Goal: Task Accomplishment & Management: Use online tool/utility

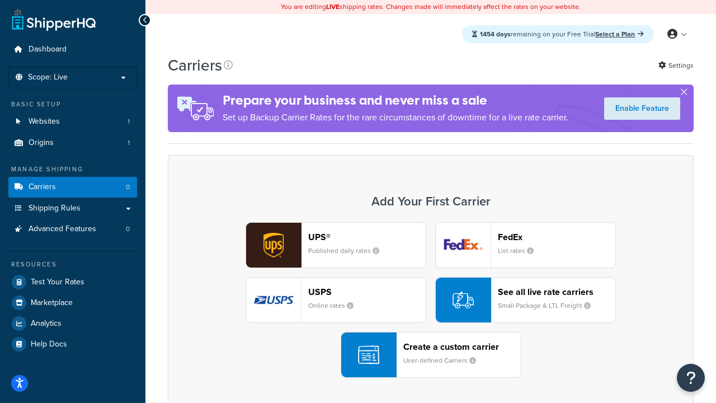
click at [430, 300] on div "UPS® Published daily rates FedEx List rates USPS Online rates See all live rate…" at bounding box center [430, 299] width 502 height 155
click at [556, 236] on header "FedEx" at bounding box center [556, 236] width 117 height 11
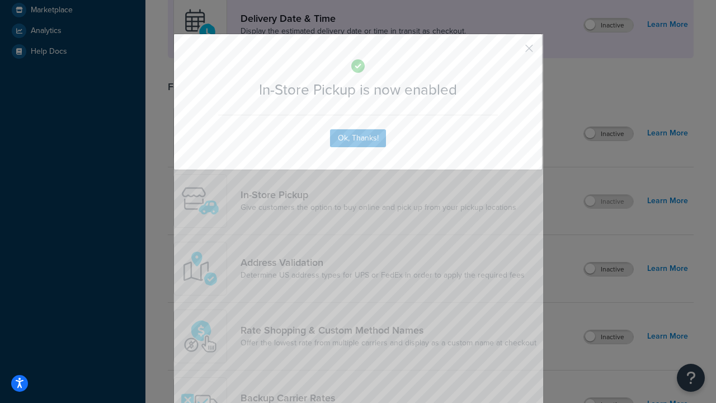
scroll to position [314, 0]
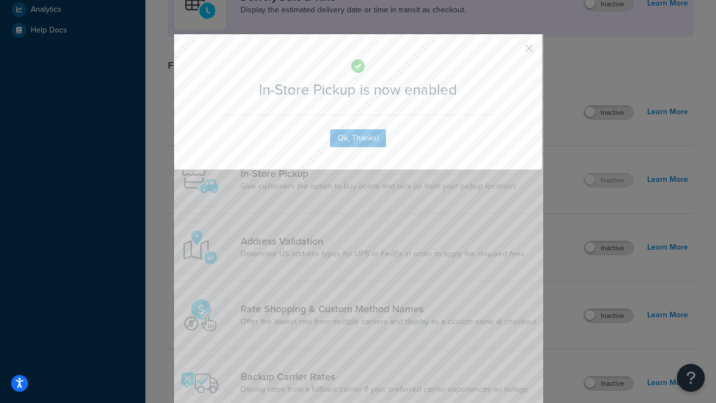
click at [512, 52] on button "button" at bounding box center [512, 52] width 3 height 3
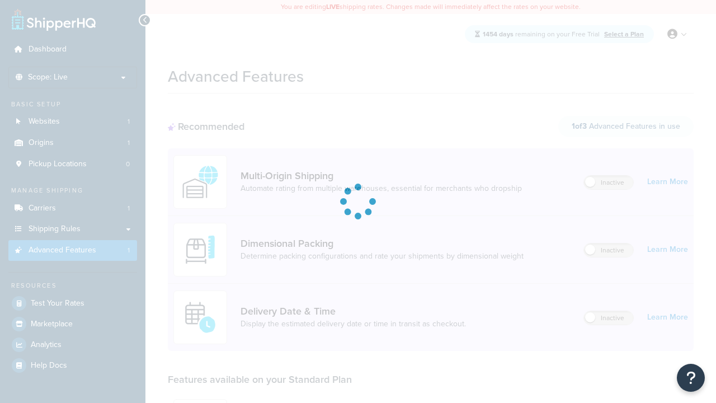
scroll to position [292, 0]
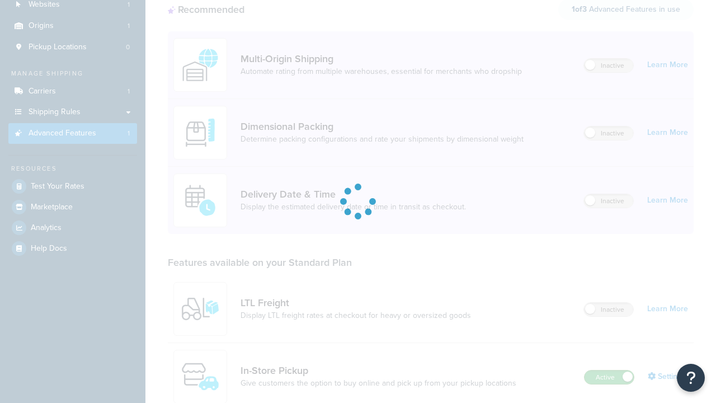
click at [609, 370] on label "Active" at bounding box center [608, 376] width 49 height 13
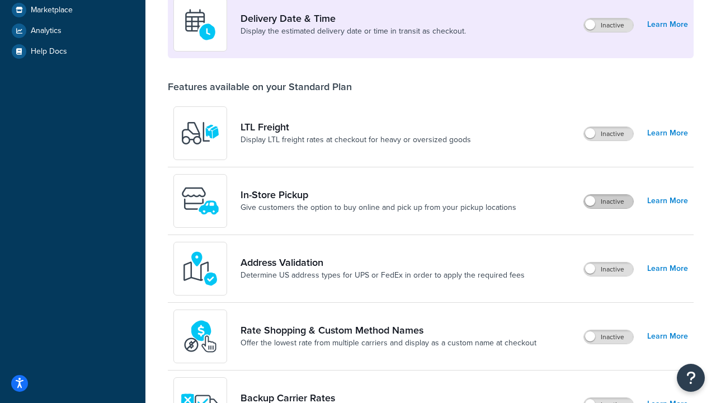
scroll to position [271, 0]
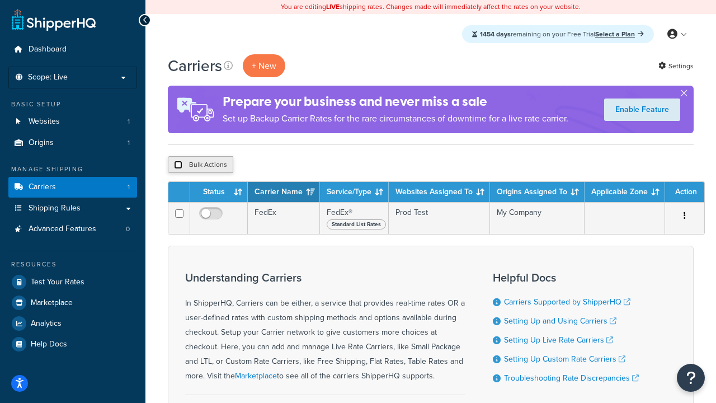
click at [178, 165] on input "checkbox" at bounding box center [178, 164] width 8 height 8
checkbox input "true"
click at [301, 165] on button "Delete" at bounding box center [298, 164] width 39 height 17
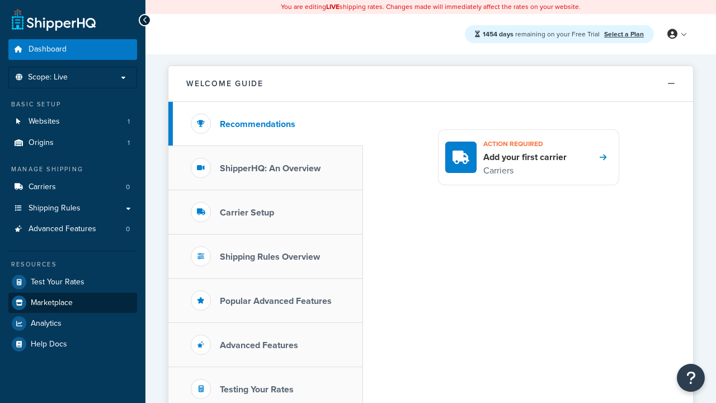
click at [51, 302] on span "Marketplace" at bounding box center [52, 303] width 42 height 10
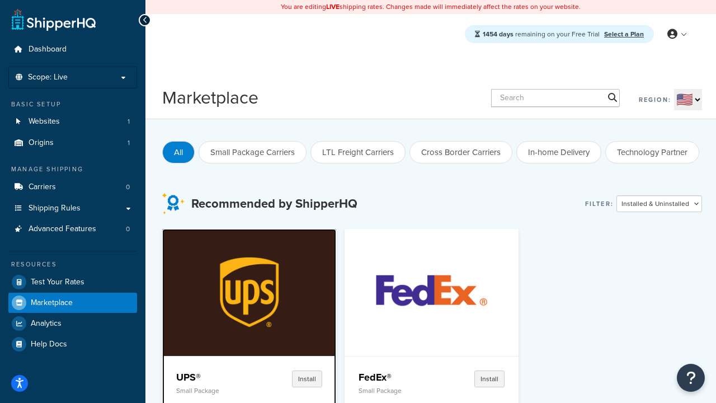
click at [213, 390] on p "Small Package" at bounding box center [213, 390] width 74 height 8
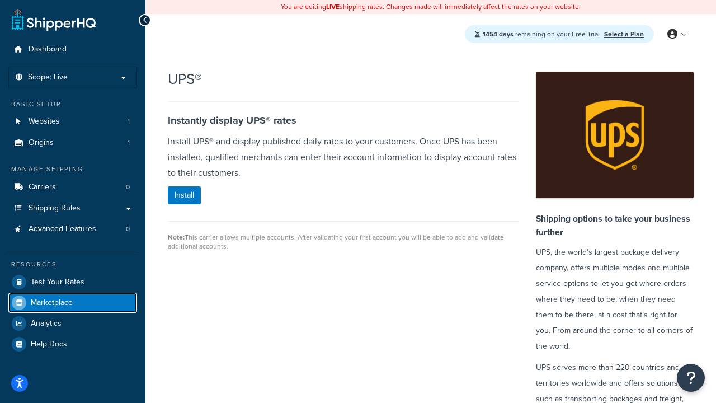
click at [51, 302] on span "Marketplace" at bounding box center [52, 303] width 42 height 10
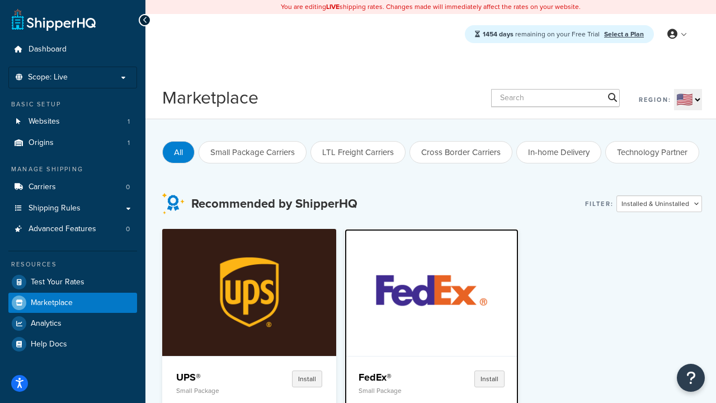
click at [395, 390] on p "Small Package" at bounding box center [395, 390] width 74 height 8
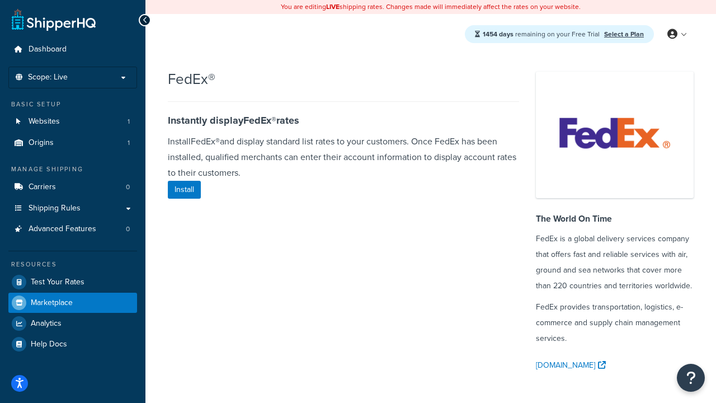
click at [51, 302] on span "Marketplace" at bounding box center [52, 303] width 42 height 10
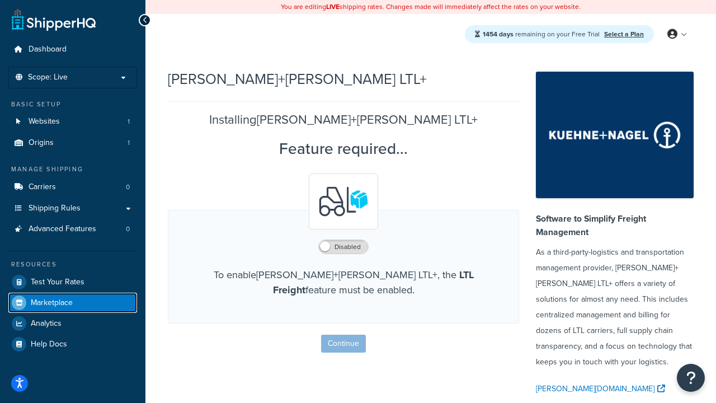
click at [51, 302] on span "Marketplace" at bounding box center [52, 303] width 42 height 10
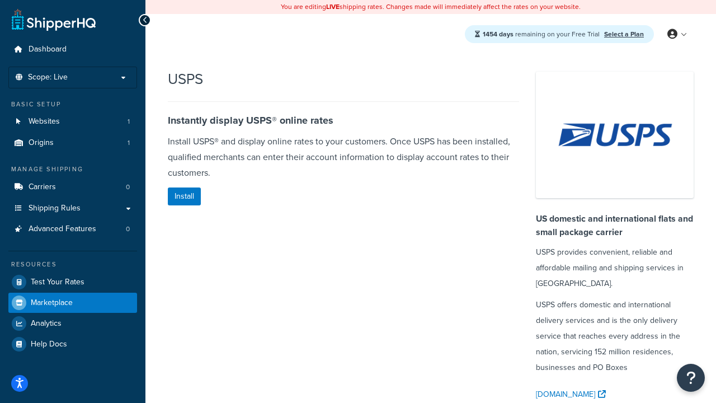
click at [51, 302] on span "Marketplace" at bounding box center [52, 303] width 42 height 10
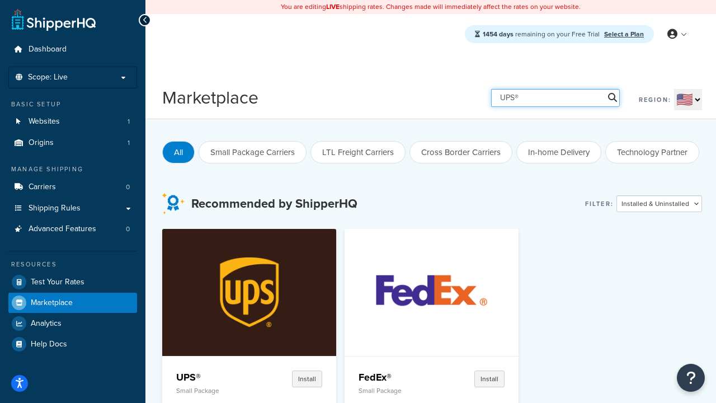
type input "UPS®"
click at [213, 376] on h4 "UPS®" at bounding box center [213, 376] width 74 height 13
